Goal: Information Seeking & Learning: Understand process/instructions

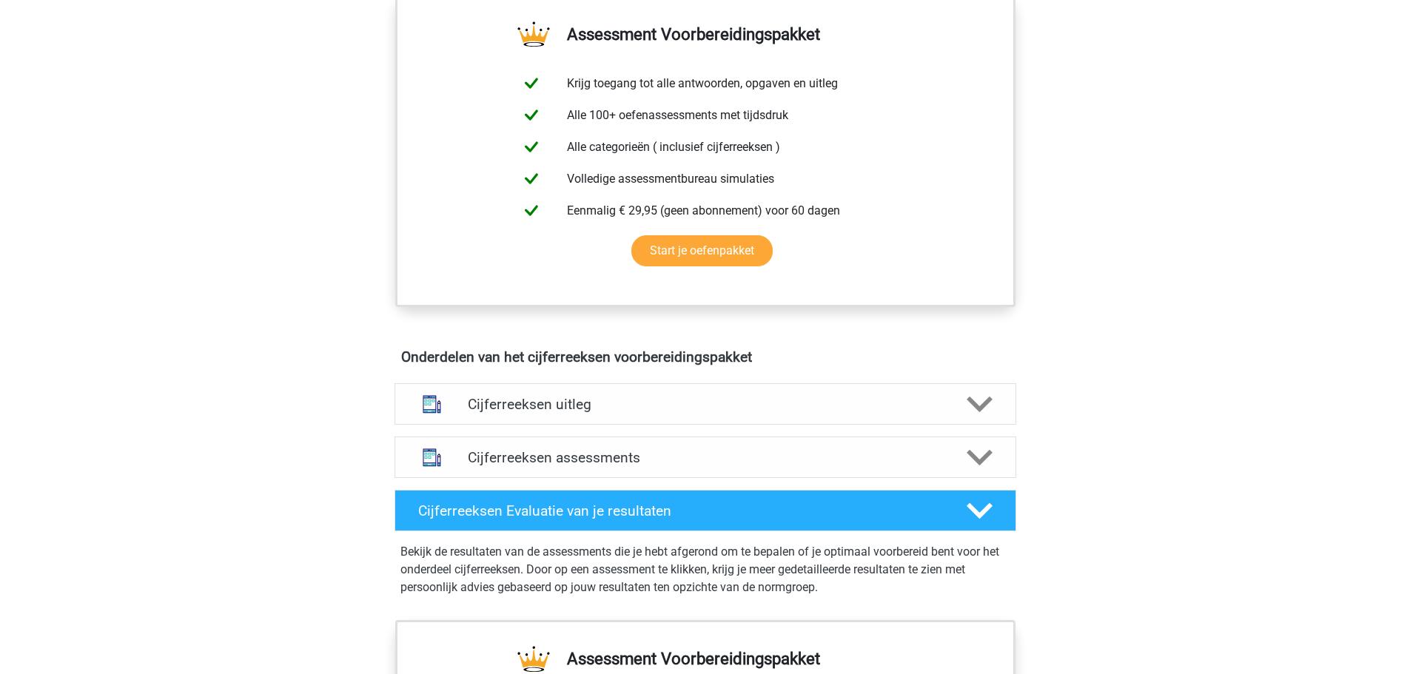
scroll to position [740, 0]
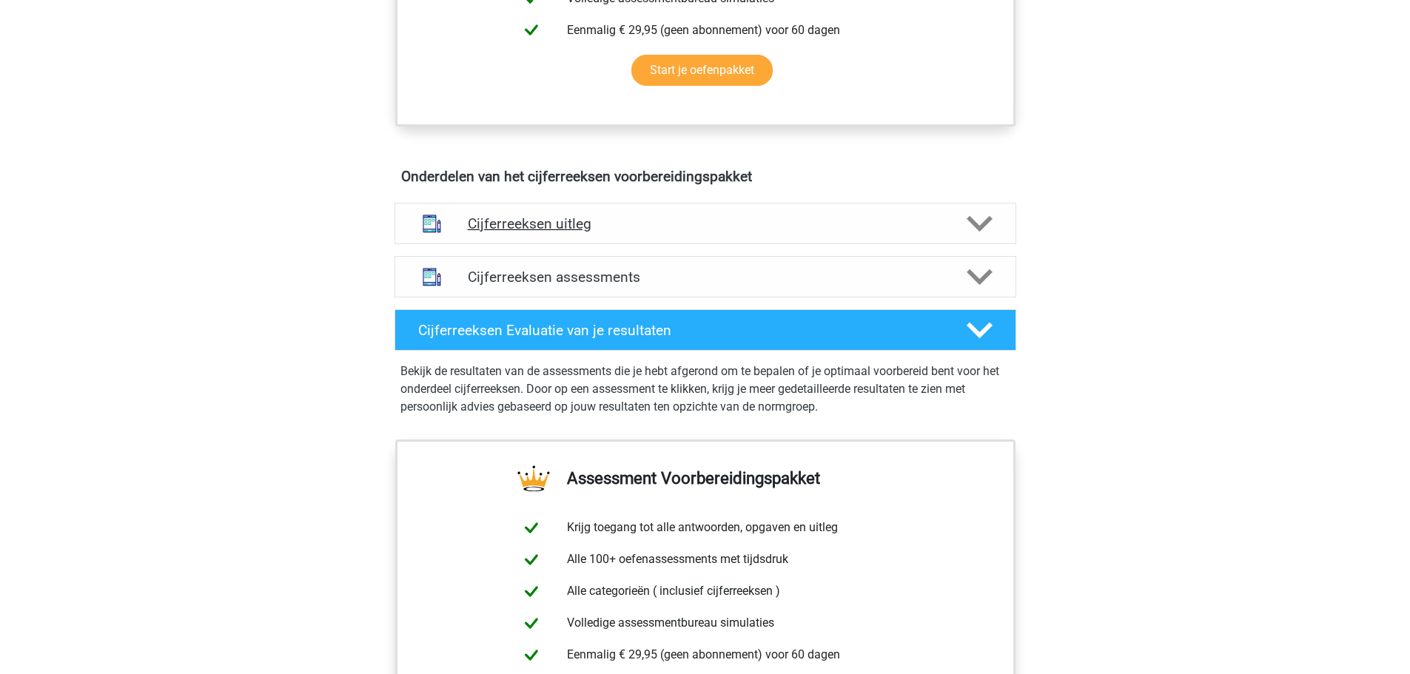
click at [624, 232] on h4 "Cijferreeksen uitleg" at bounding box center [705, 223] width 475 height 17
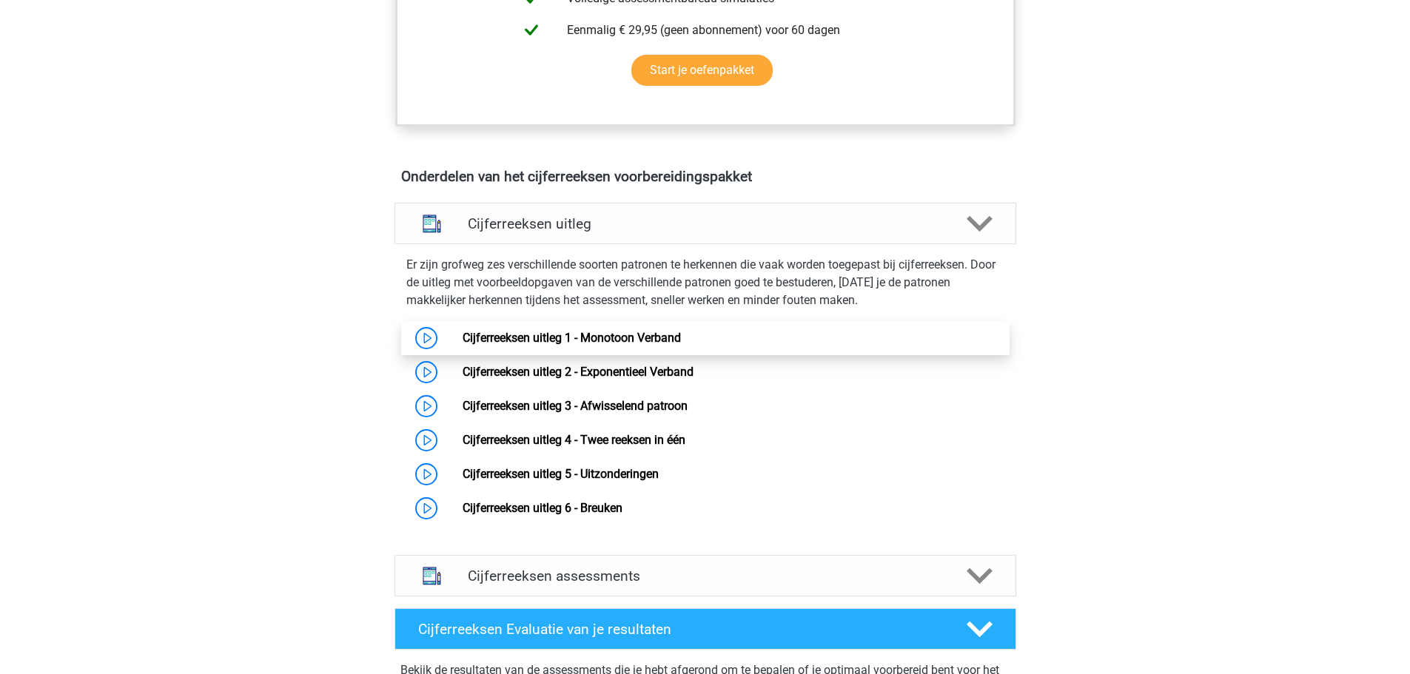
click at [463, 345] on link "Cijferreeksen uitleg 1 - Monotoon Verband" at bounding box center [572, 338] width 218 height 14
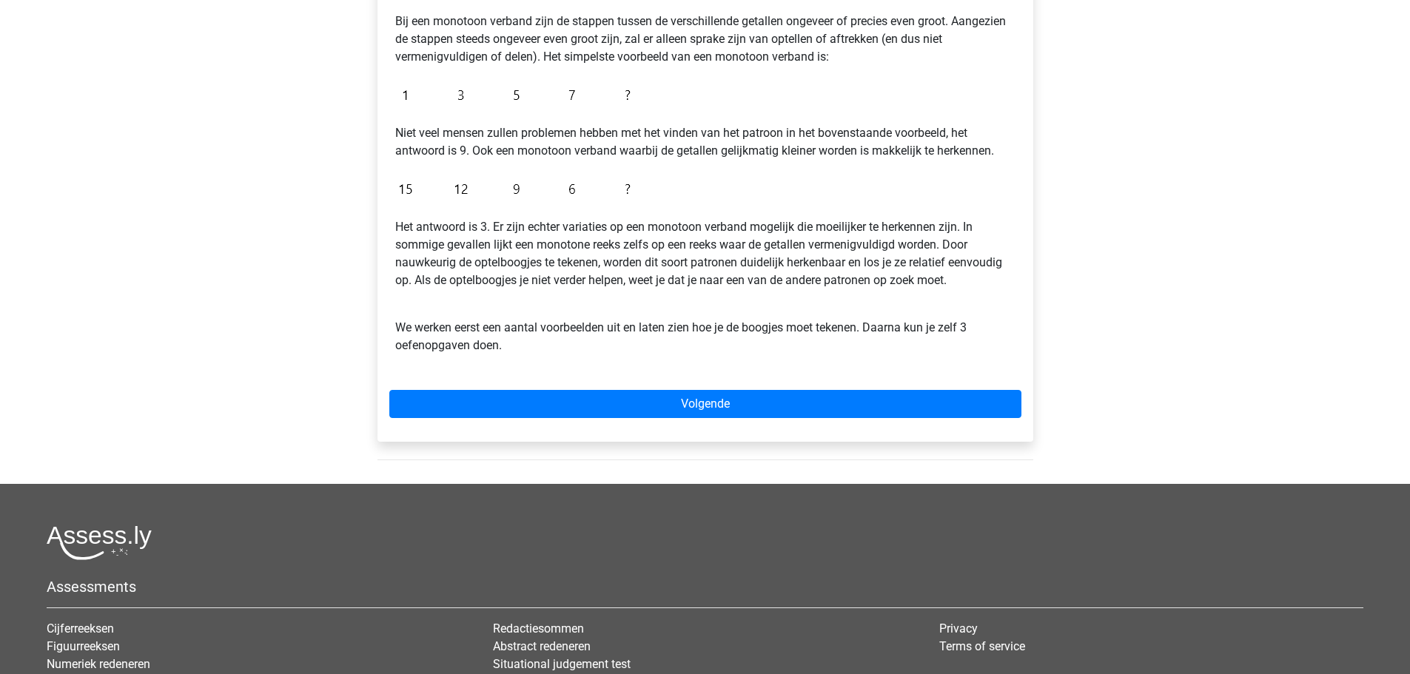
scroll to position [296, 0]
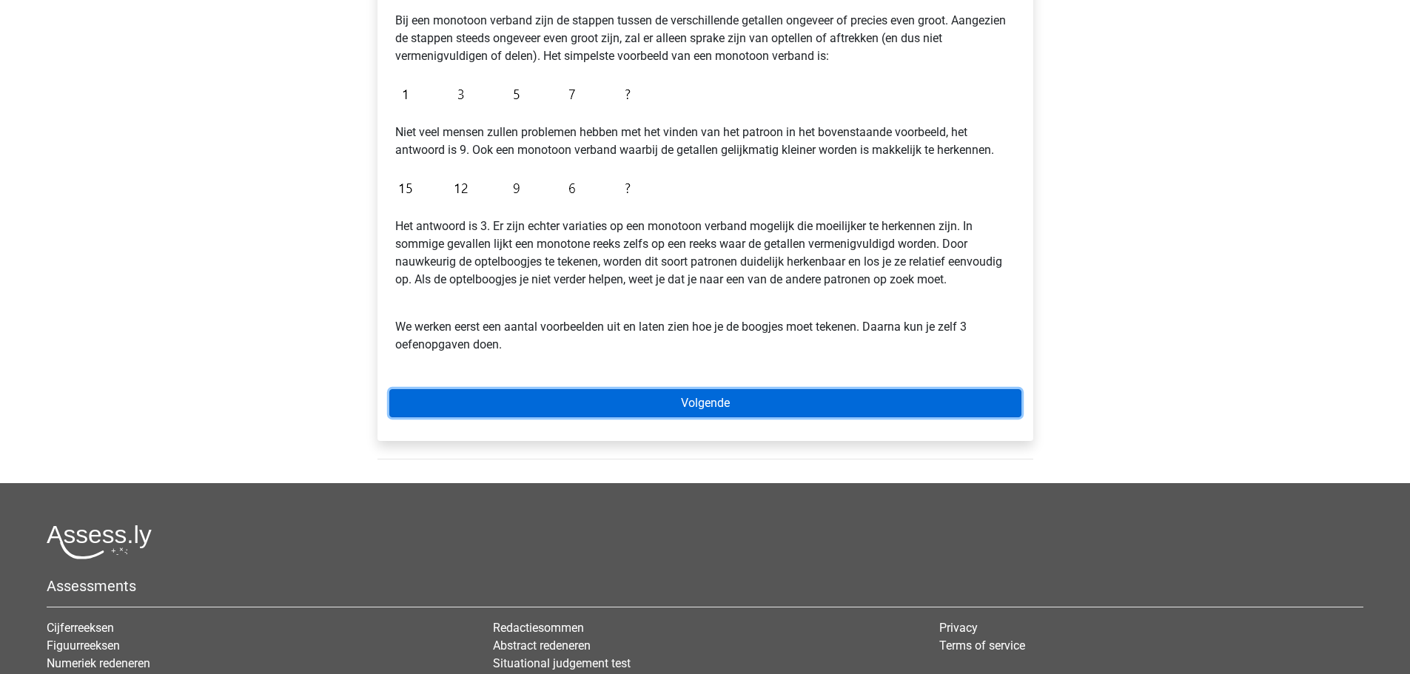
click at [769, 409] on link "Volgende" at bounding box center [705, 403] width 632 height 28
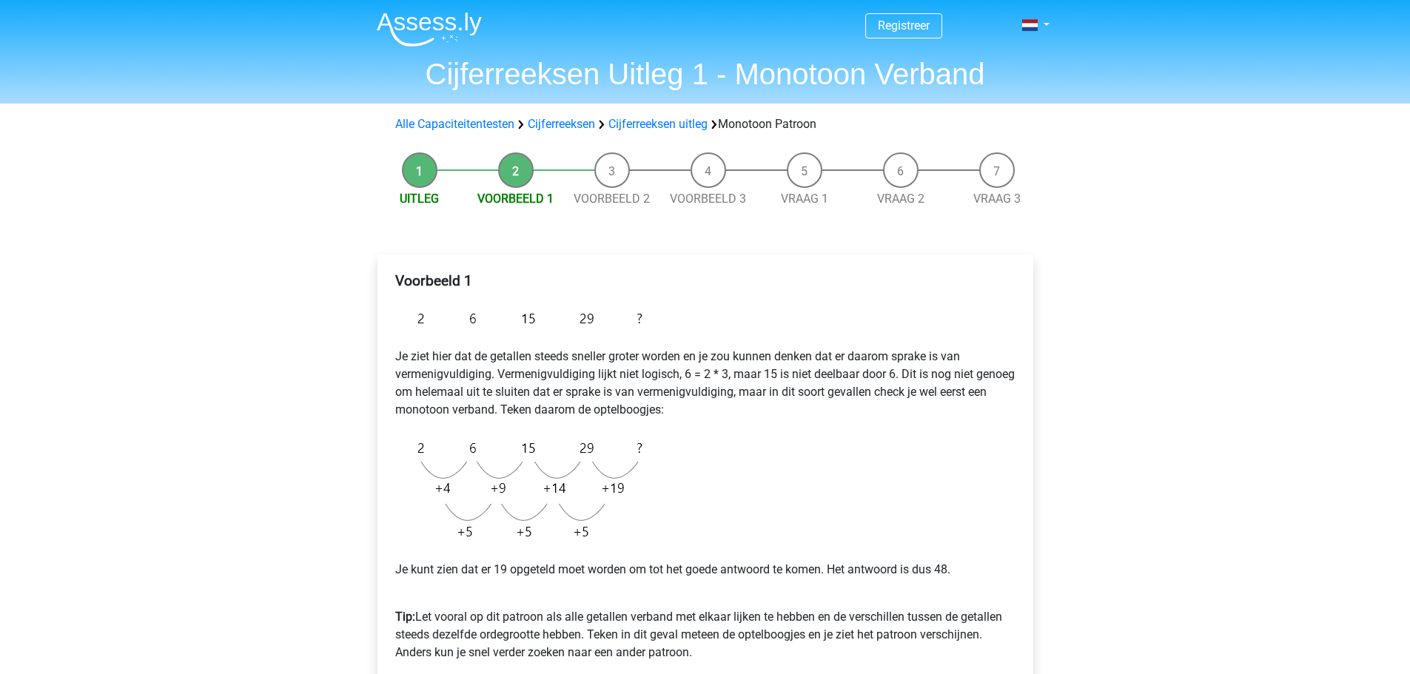
click at [65, 258] on div "Registreer Nederlands English" at bounding box center [705, 591] width 1410 height 1182
